Goal: Task Accomplishment & Management: Manage account settings

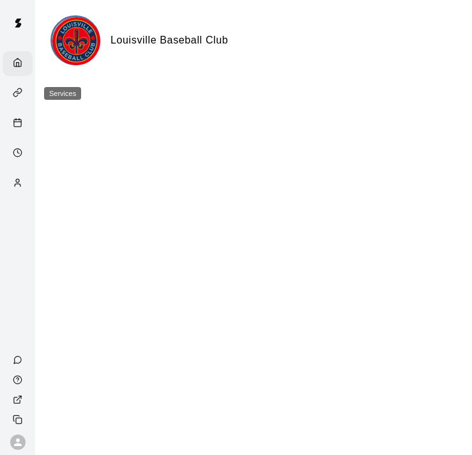
click at [21, 97] on icon "Services" at bounding box center [18, 93] width 10 height 10
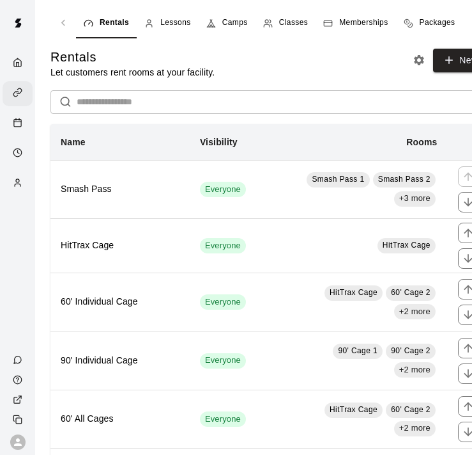
click at [33, 121] on link "Calendar" at bounding box center [17, 124] width 35 height 30
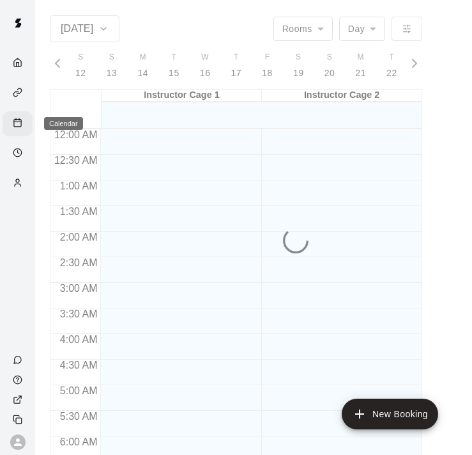
scroll to position [849, 0]
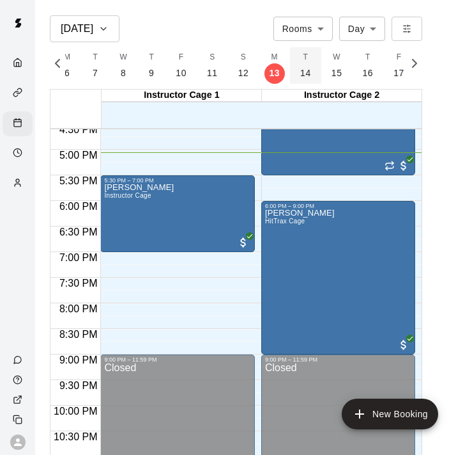
click at [302, 72] on p "14" at bounding box center [305, 72] width 11 height 13
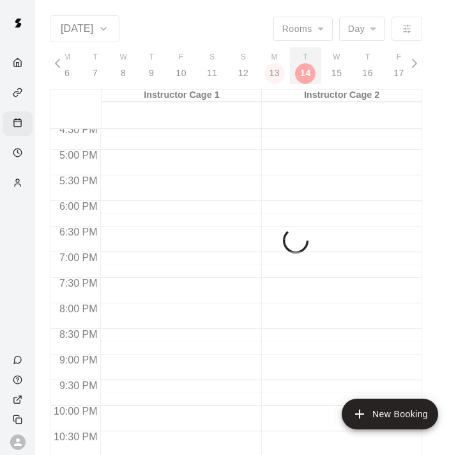
scroll to position [0, 5402]
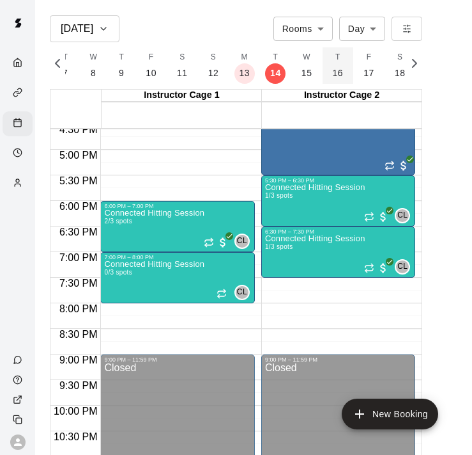
click at [333, 70] on p "16" at bounding box center [338, 72] width 11 height 13
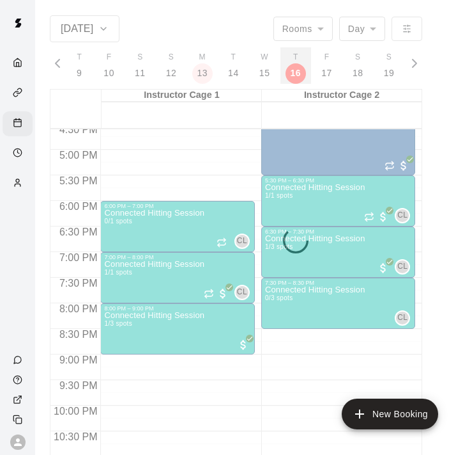
scroll to position [0, 5462]
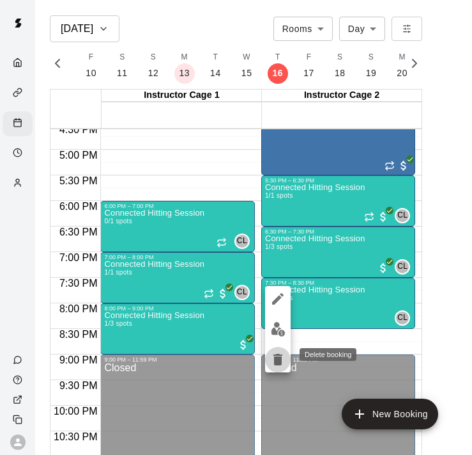
click at [276, 360] on icon "delete" at bounding box center [278, 360] width 9 height 12
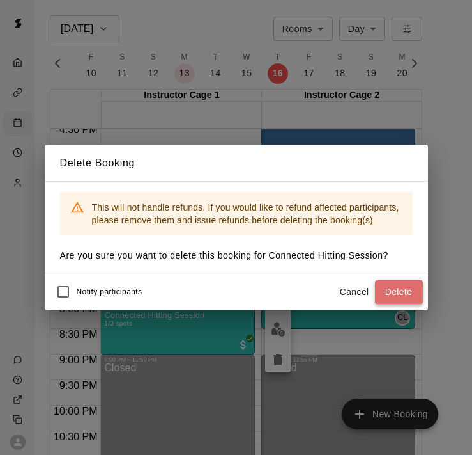
click at [400, 292] on button "Delete" at bounding box center [399, 292] width 48 height 24
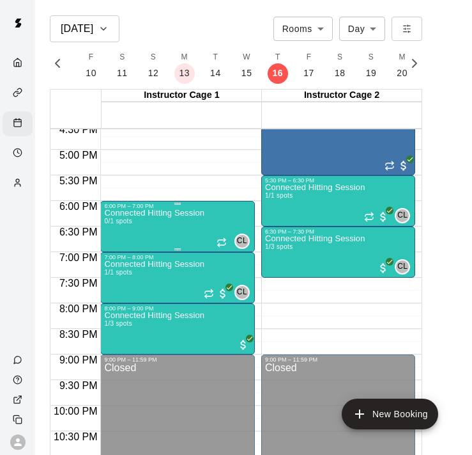
click at [184, 226] on div "Connected Hitting Session 0/1 spots" at bounding box center [154, 436] width 100 height 455
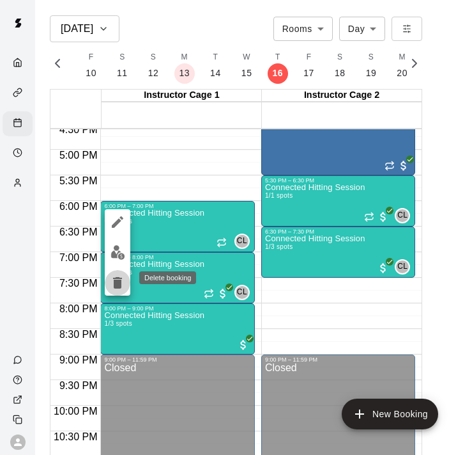
click at [116, 279] on icon "delete" at bounding box center [117, 282] width 15 height 15
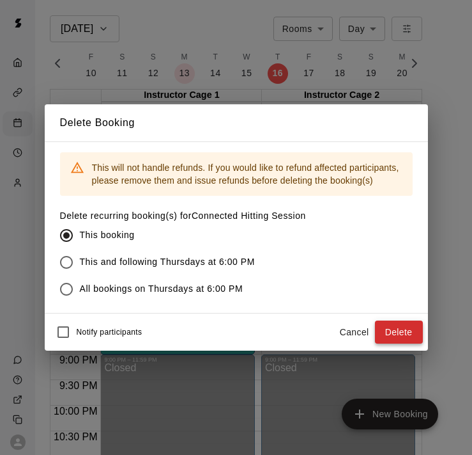
click at [413, 330] on button "Delete" at bounding box center [399, 332] width 48 height 24
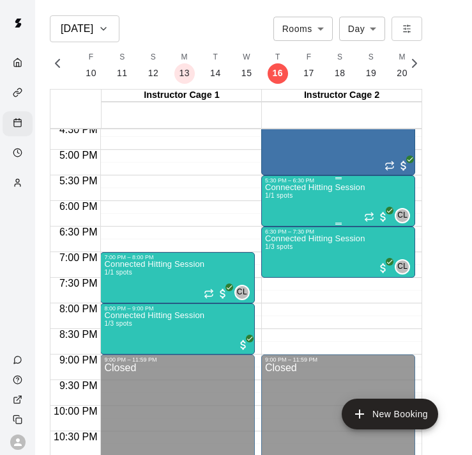
click at [329, 182] on div "5:30 PM – 6:30 PM" at bounding box center [338, 180] width 146 height 6
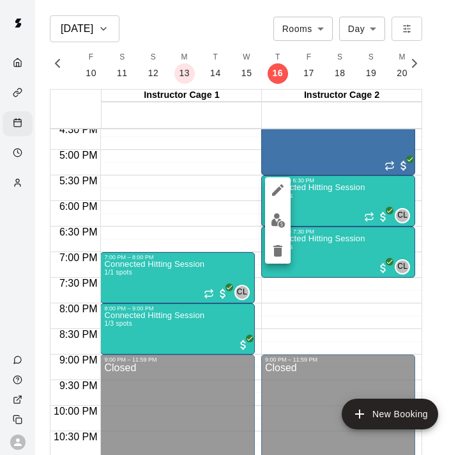
click at [277, 213] on img "edit" at bounding box center [278, 220] width 15 height 15
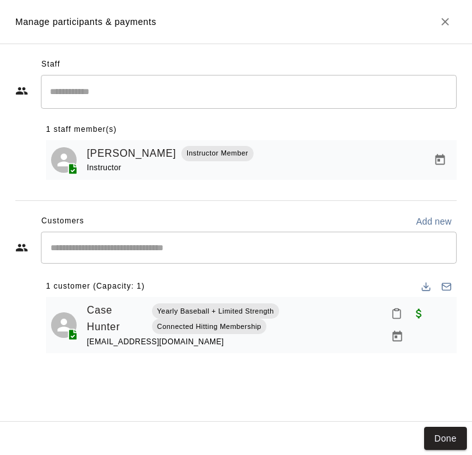
click at [448, 19] on icon "Close" at bounding box center [446, 22] width 8 height 8
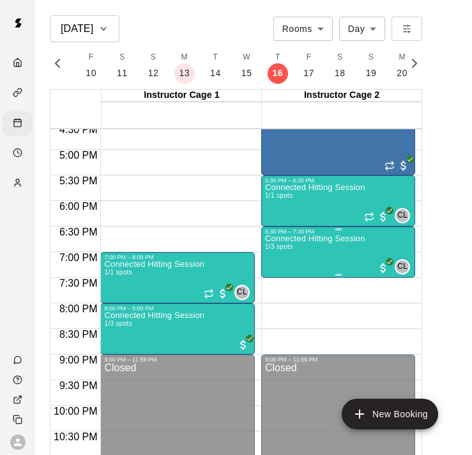
click at [302, 251] on div "Connected Hitting Session 1/3 spots" at bounding box center [315, 462] width 100 height 455
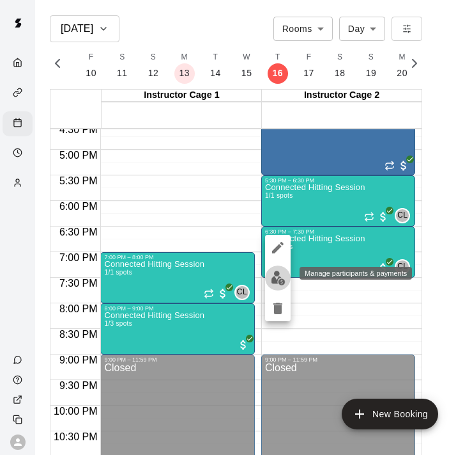
click at [274, 278] on img "edit" at bounding box center [278, 277] width 15 height 15
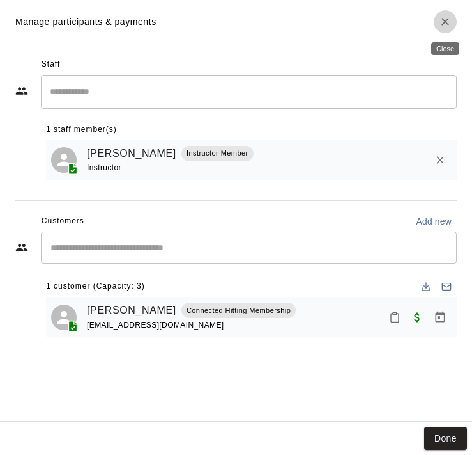
click at [446, 20] on icon "Close" at bounding box center [446, 22] width 8 height 8
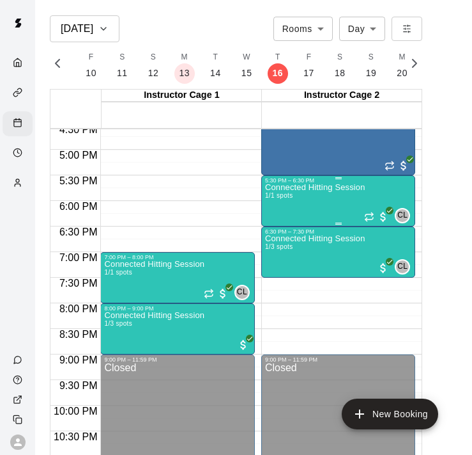
click at [333, 208] on div "Connected Hitting Session 1/1 spots" at bounding box center [315, 410] width 100 height 455
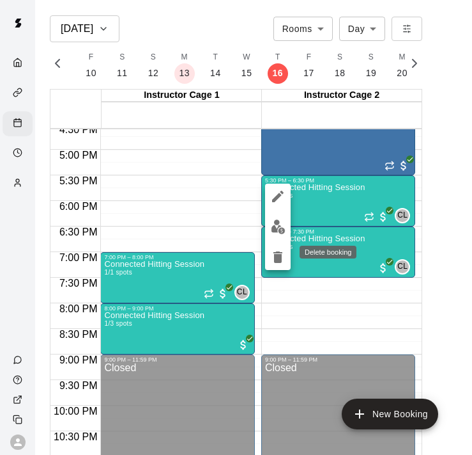
click at [275, 254] on icon "delete" at bounding box center [278, 257] width 9 height 12
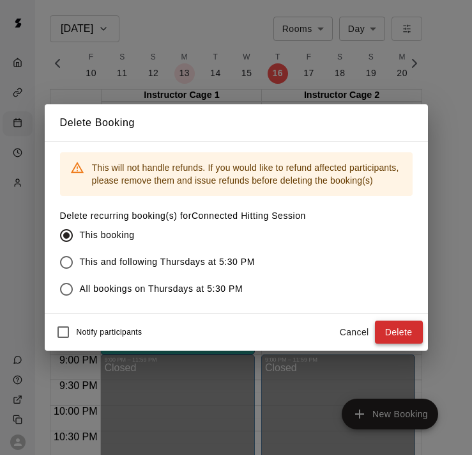
click at [394, 327] on button "Delete" at bounding box center [399, 332] width 48 height 24
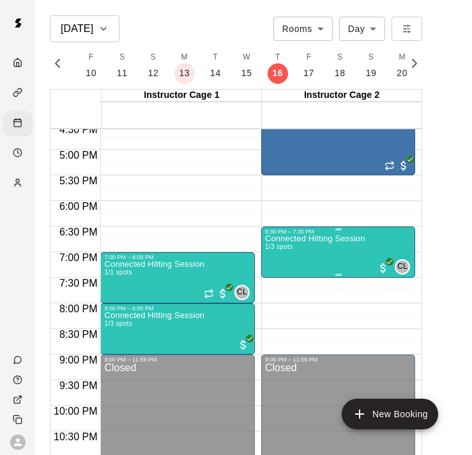
click at [326, 251] on div "Connected Hitting Session 1/3 spots" at bounding box center [315, 462] width 100 height 455
click at [330, 262] on div at bounding box center [236, 227] width 472 height 455
click at [319, 250] on div "Connected Hitting Session 1/3 spots" at bounding box center [315, 462] width 100 height 455
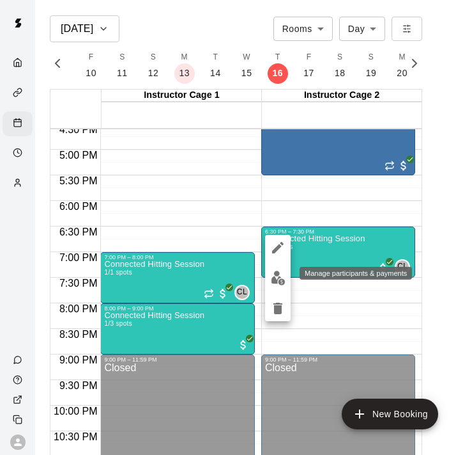
click at [277, 281] on img "edit" at bounding box center [278, 277] width 15 height 15
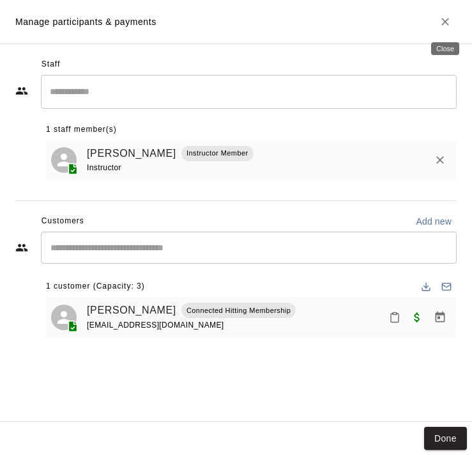
click at [445, 22] on icon "Close" at bounding box center [445, 21] width 13 height 13
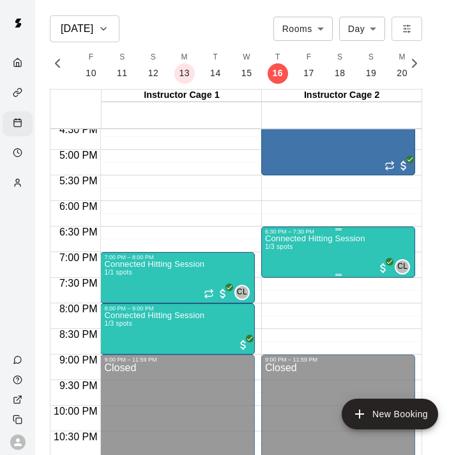
click at [315, 238] on p "Connected Hitting Session" at bounding box center [315, 238] width 100 height 0
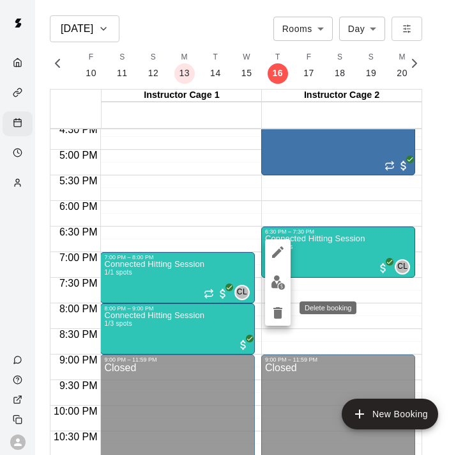
click at [279, 312] on icon "delete" at bounding box center [278, 313] width 9 height 12
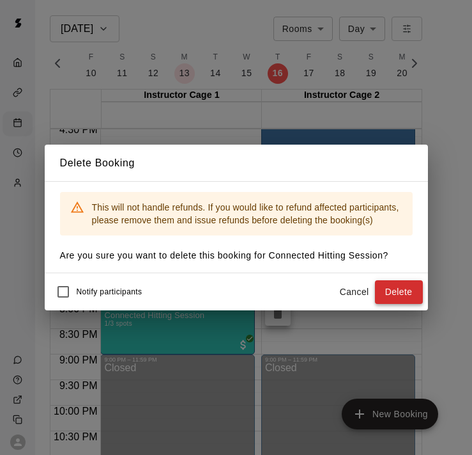
click at [405, 297] on button "Delete" at bounding box center [399, 292] width 48 height 24
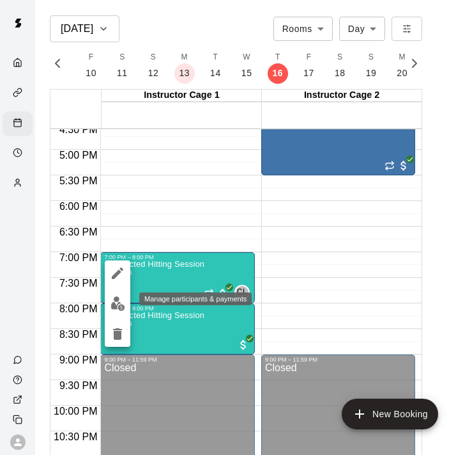
click at [113, 301] on img "edit" at bounding box center [118, 303] width 15 height 15
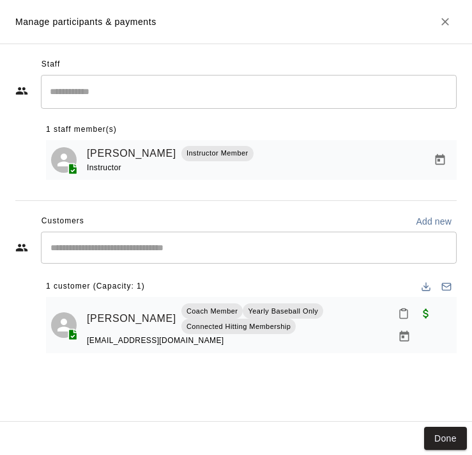
click at [444, 19] on icon "Close" at bounding box center [445, 21] width 13 height 13
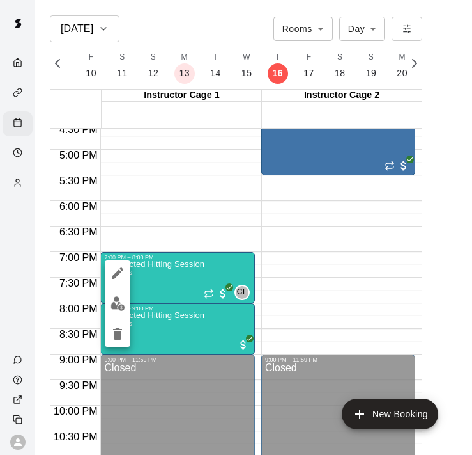
click at [116, 304] on img "edit" at bounding box center [118, 303] width 15 height 15
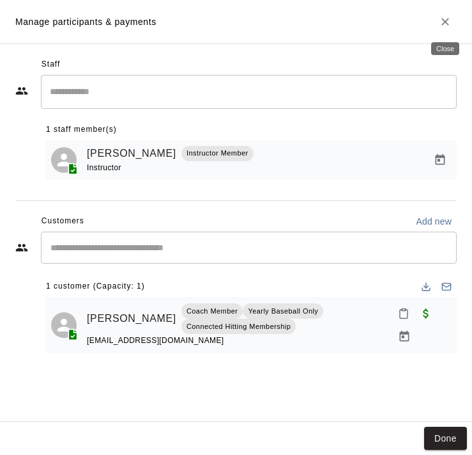
click at [449, 15] on button "Close" at bounding box center [445, 21] width 23 height 23
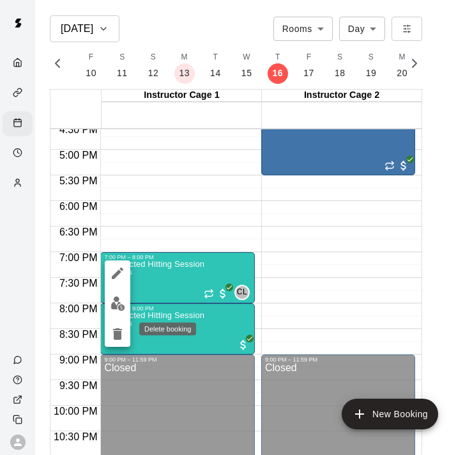
click at [115, 341] on button "delete" at bounding box center [118, 334] width 26 height 26
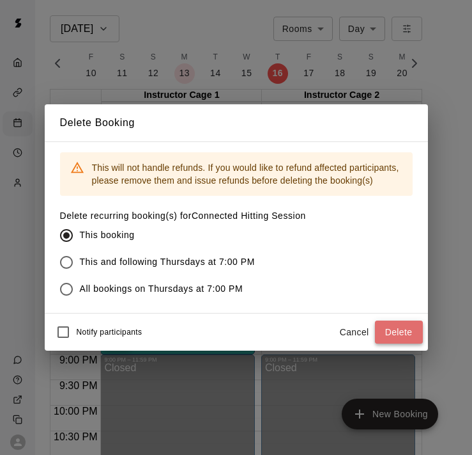
click at [394, 332] on button "Delete" at bounding box center [399, 332] width 48 height 24
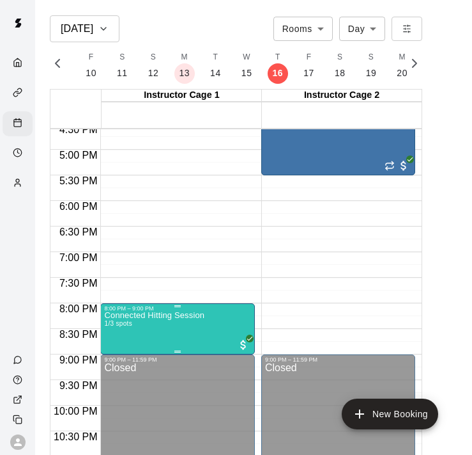
click at [182, 315] on p "Connected Hitting Session" at bounding box center [154, 315] width 100 height 0
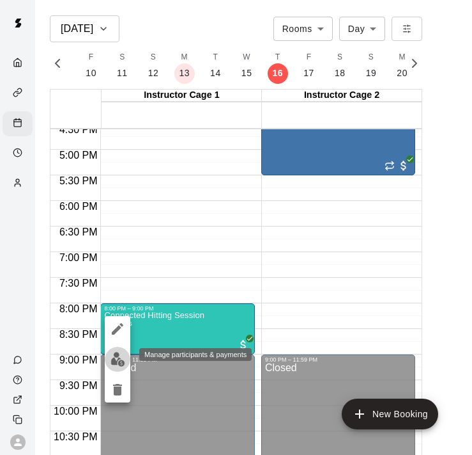
click at [114, 359] on img "edit" at bounding box center [118, 359] width 15 height 15
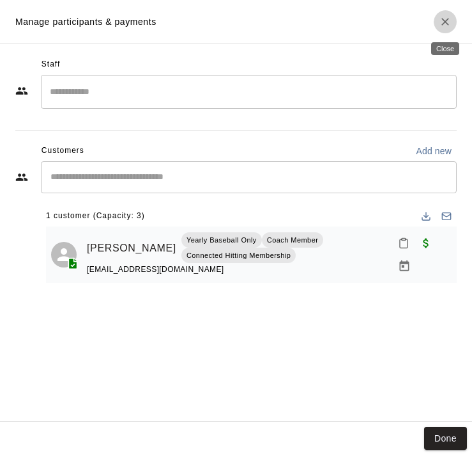
click at [447, 18] on icon "Close" at bounding box center [445, 21] width 13 height 13
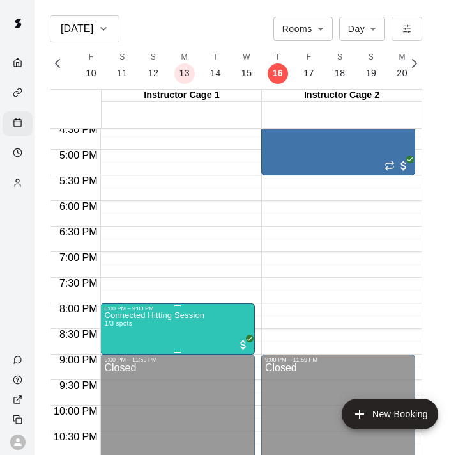
click at [201, 315] on p "Connected Hitting Session" at bounding box center [154, 315] width 100 height 0
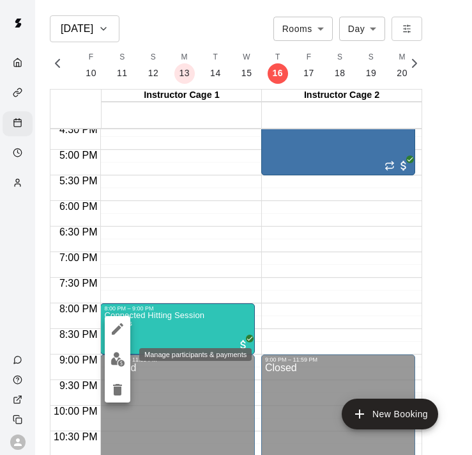
click at [116, 359] on img "edit" at bounding box center [118, 359] width 15 height 15
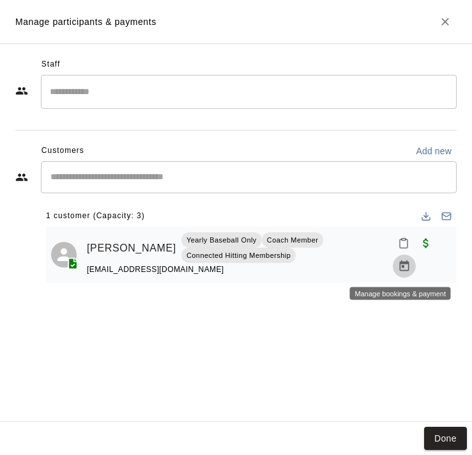
click at [400, 270] on icon "Manage bookings & payment" at bounding box center [405, 265] width 10 height 11
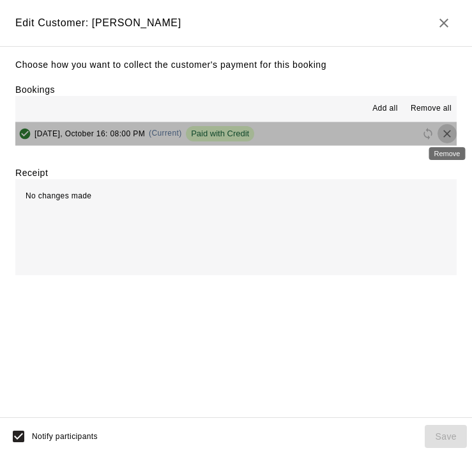
click at [444, 132] on icon "Remove" at bounding box center [447, 133] width 13 height 13
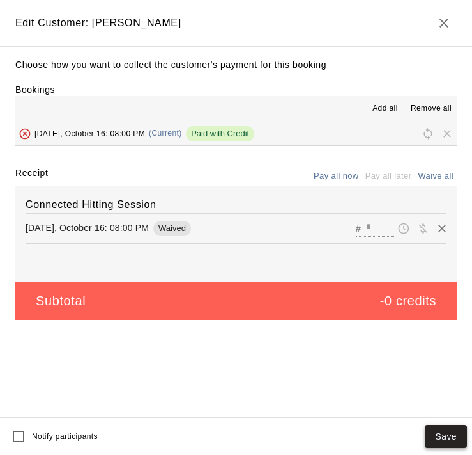
click at [440, 434] on button "Save" at bounding box center [446, 436] width 42 height 24
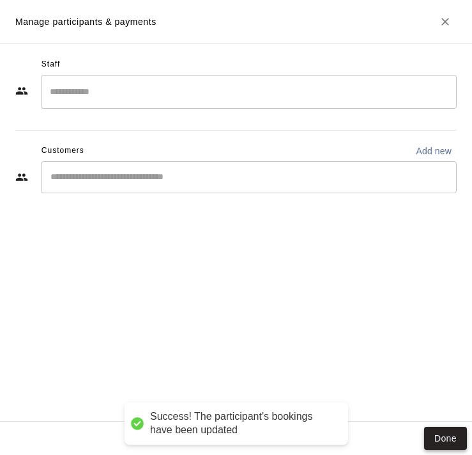
click at [448, 436] on button "Done" at bounding box center [445, 438] width 43 height 24
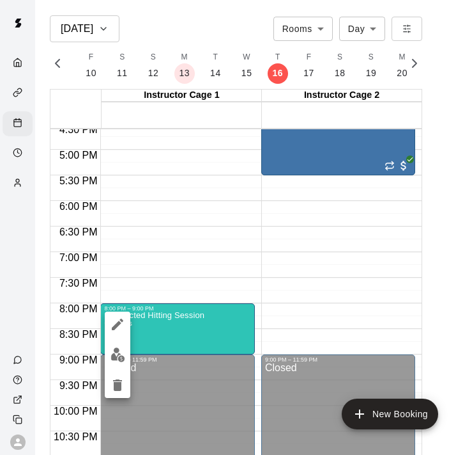
click at [114, 380] on icon "delete" at bounding box center [117, 385] width 9 height 12
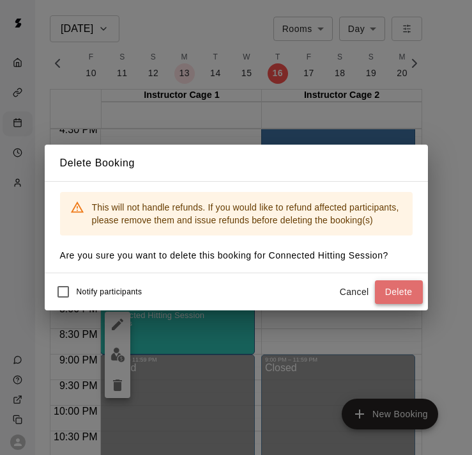
click at [396, 293] on button "Delete" at bounding box center [399, 292] width 48 height 24
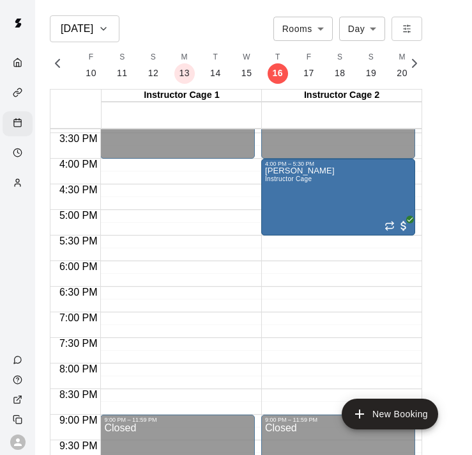
scroll to position [798, 0]
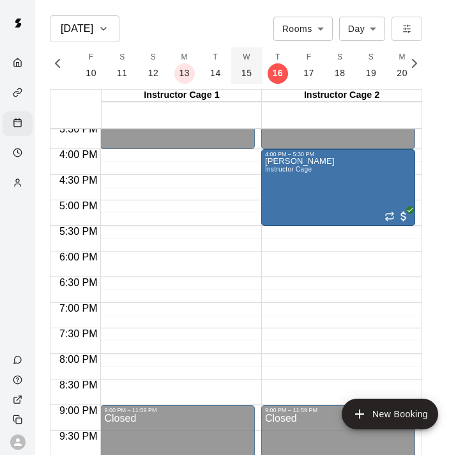
click at [247, 70] on p "15" at bounding box center [247, 72] width 11 height 13
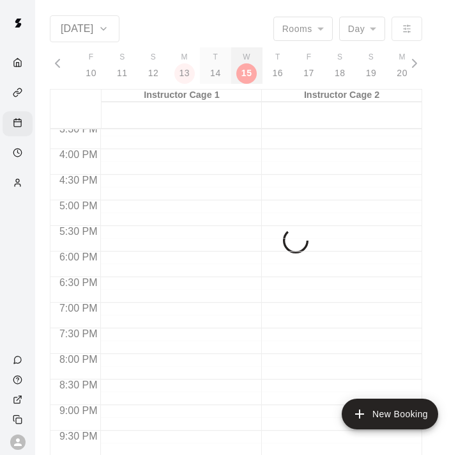
scroll to position [0, 5432]
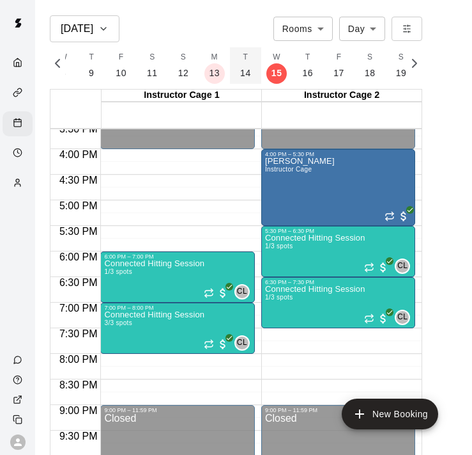
click at [240, 75] on p "14" at bounding box center [245, 72] width 11 height 13
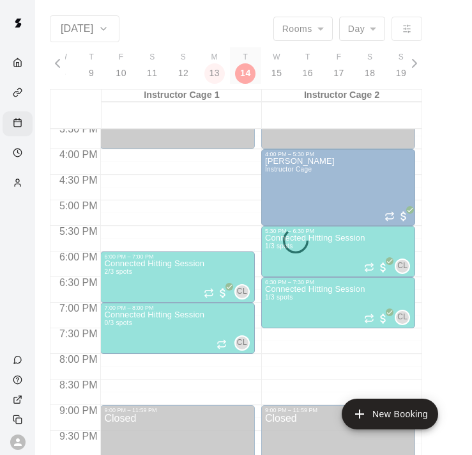
scroll to position [0, 5402]
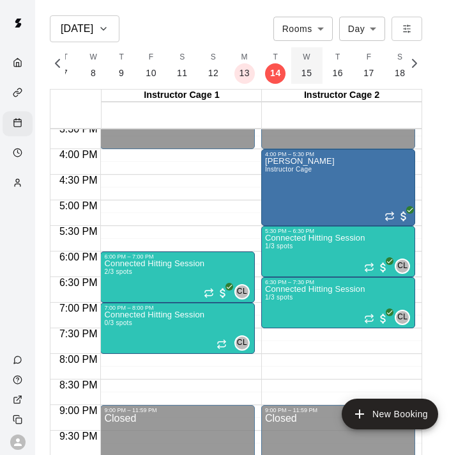
click at [304, 78] on p "15" at bounding box center [307, 72] width 11 height 13
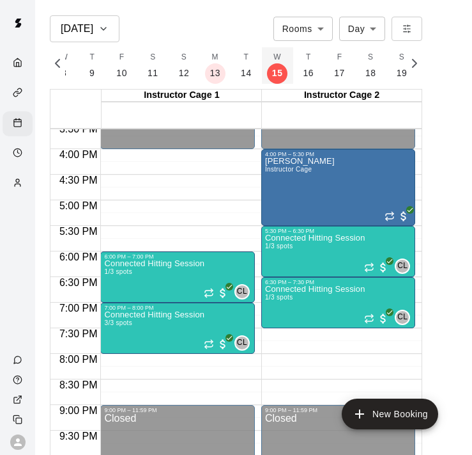
scroll to position [0, 5432]
click at [329, 78] on button "F 17" at bounding box center [338, 65] width 31 height 36
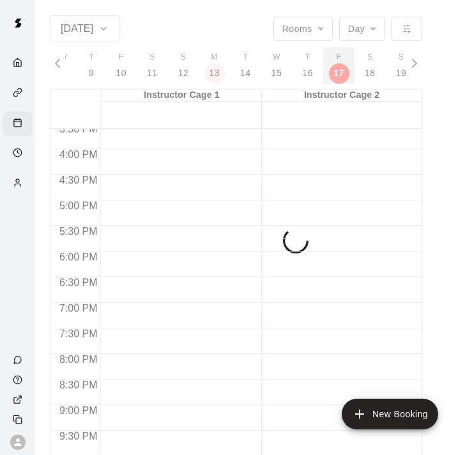
scroll to position [0, 5492]
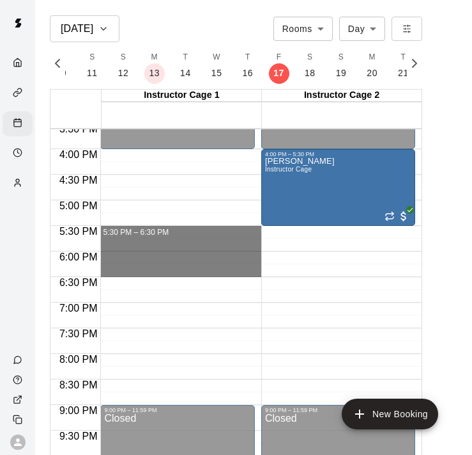
drag, startPoint x: 214, startPoint y: 226, endPoint x: 210, endPoint y: 274, distance: 48.1
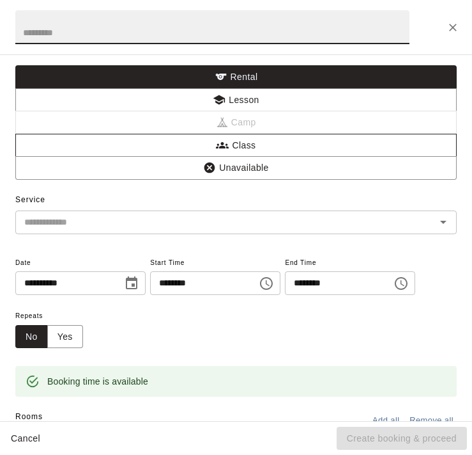
click at [252, 147] on button "Class" at bounding box center [236, 146] width 442 height 24
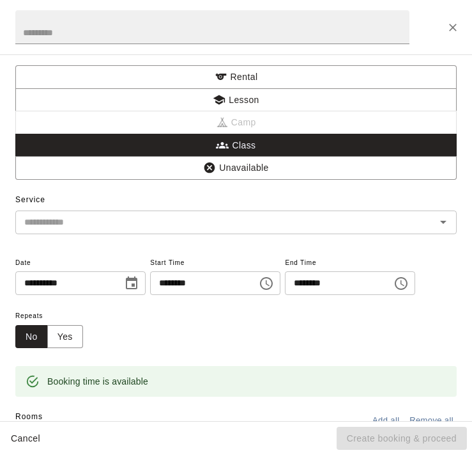
click at [223, 232] on div "​" at bounding box center [236, 222] width 442 height 24
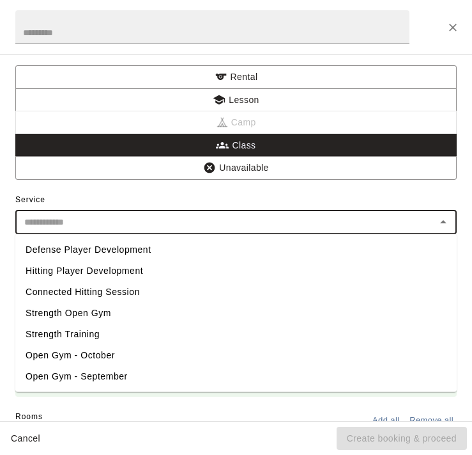
click at [173, 292] on li "Connected Hitting Session" at bounding box center [236, 291] width 442 height 21
type input "**********"
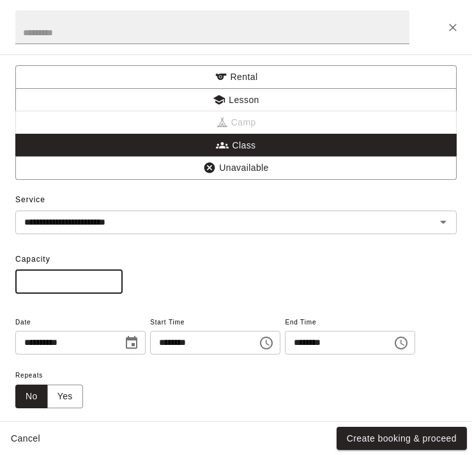
click at [75, 285] on input "*" at bounding box center [68, 282] width 107 height 24
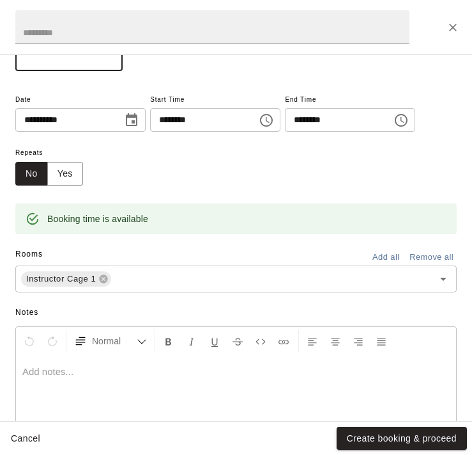
scroll to position [224, 0]
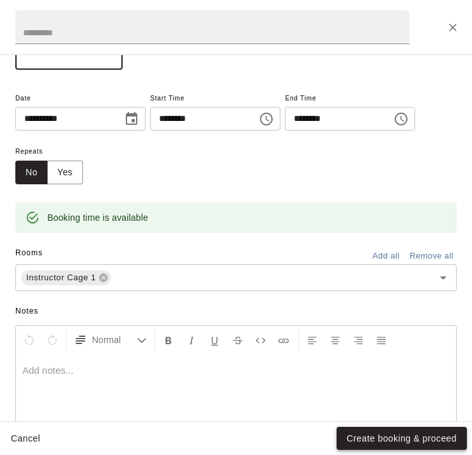
type input "*"
click at [398, 431] on button "Create booking & proceed" at bounding box center [402, 438] width 130 height 24
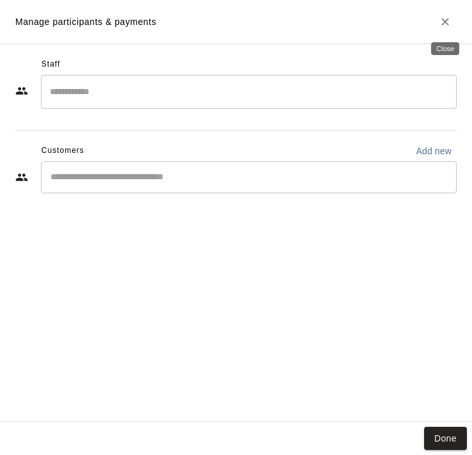
click at [444, 21] on icon "Close" at bounding box center [445, 21] width 13 height 13
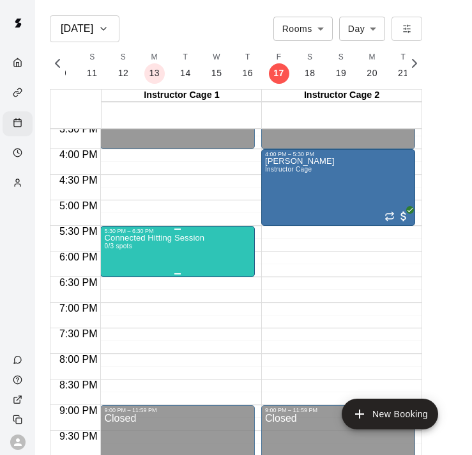
click at [193, 238] on p "Connected Hitting Session" at bounding box center [154, 238] width 100 height 0
click at [293, 295] on div at bounding box center [236, 227] width 472 height 455
